Goal: Check status: Check status

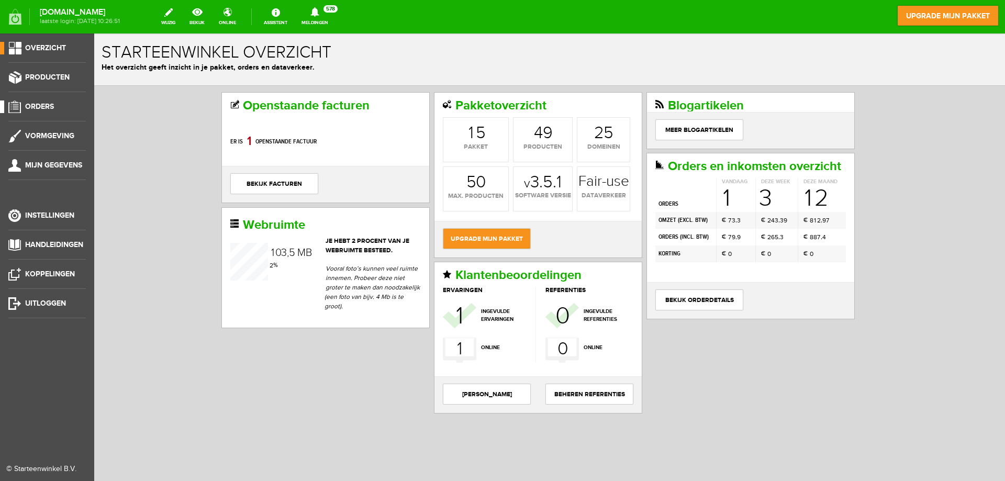
click at [35, 106] on span "Orders" at bounding box center [39, 106] width 29 height 9
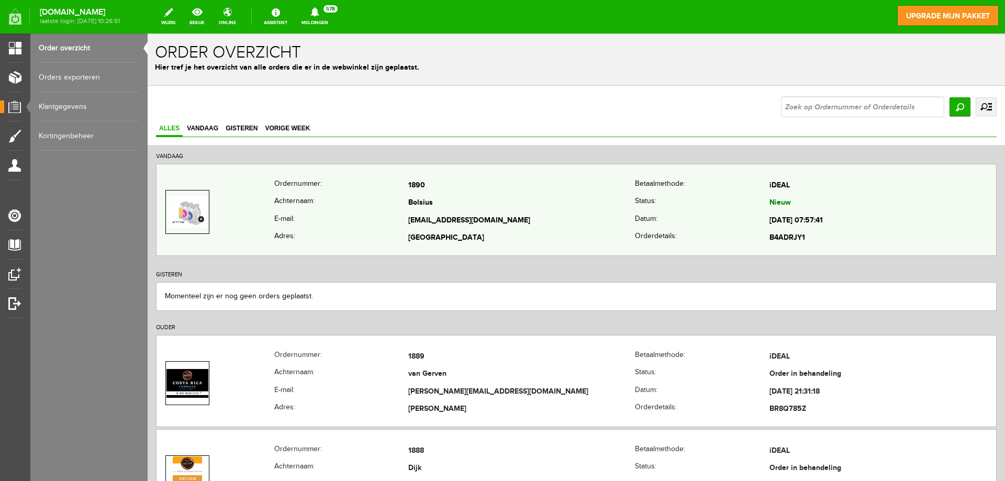
click at [512, 205] on td "Bolsius" at bounding box center [521, 204] width 227 height 18
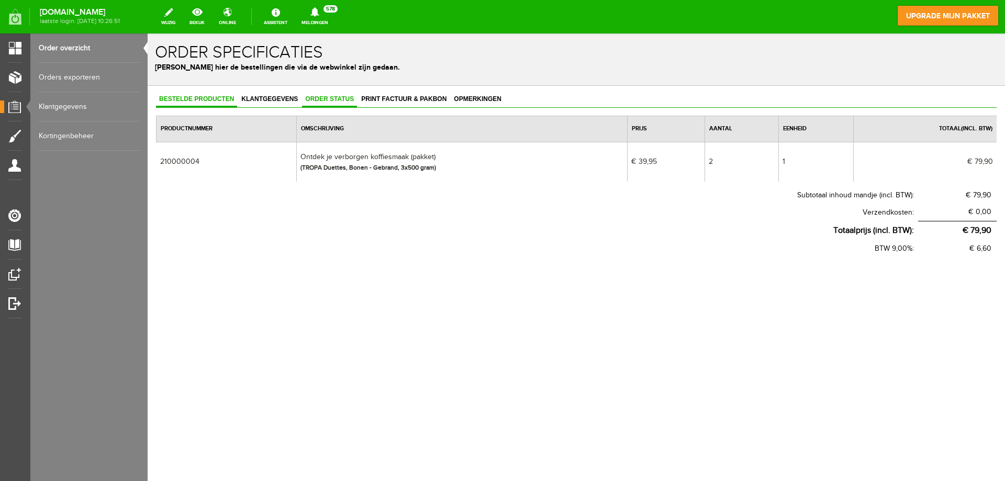
click at [316, 97] on span "Order status" at bounding box center [329, 98] width 55 height 7
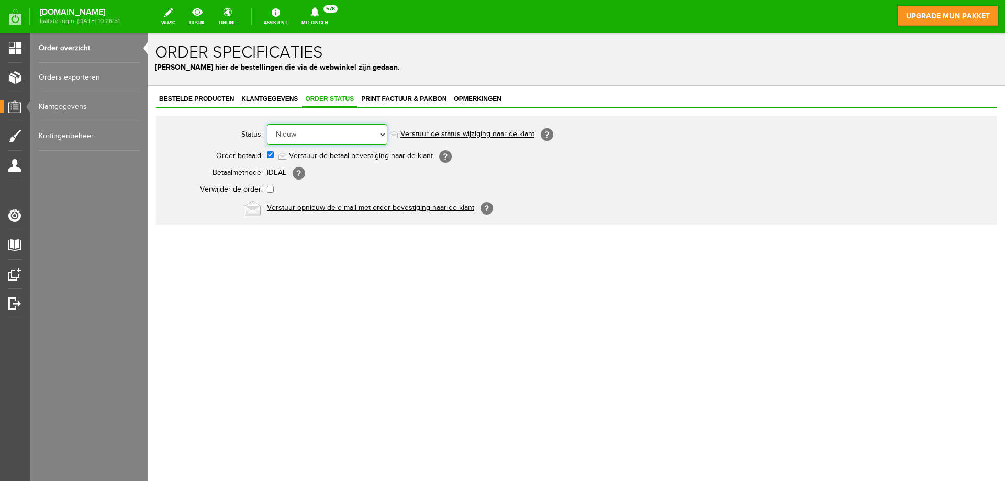
click at [331, 136] on select "Order niet afgerond Nieuw Order in behandeling Wacht op leverancier Wacht op be…" at bounding box center [327, 134] width 120 height 21
select select "2"
click at [267, 124] on select "Order niet afgerond Nieuw Order in behandeling Wacht op leverancier Wacht op be…" at bounding box center [327, 134] width 120 height 21
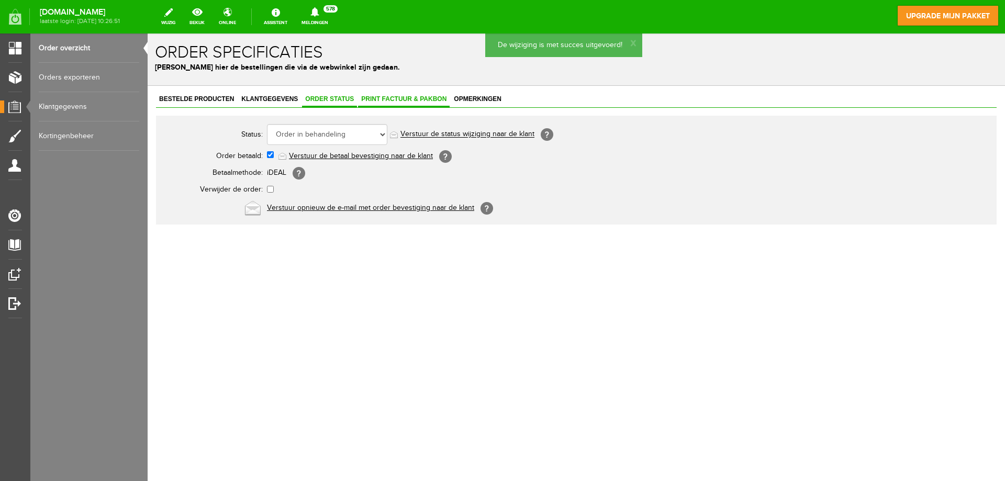
click at [385, 99] on span "Print factuur & pakbon" at bounding box center [404, 98] width 92 height 7
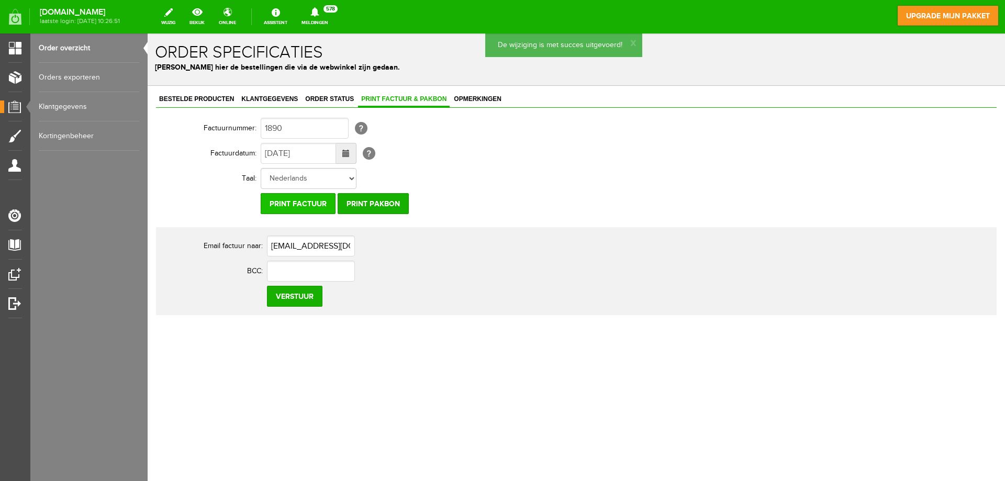
click at [292, 200] on input "Print factuur" at bounding box center [298, 203] width 75 height 21
click at [353, 202] on input "Print pakbon" at bounding box center [373, 203] width 71 height 21
click at [374, 205] on input "Print pakbon" at bounding box center [373, 203] width 71 height 21
click at [300, 200] on input "Print factuur" at bounding box center [298, 203] width 75 height 21
